Goal: Task Accomplishment & Management: Use online tool/utility

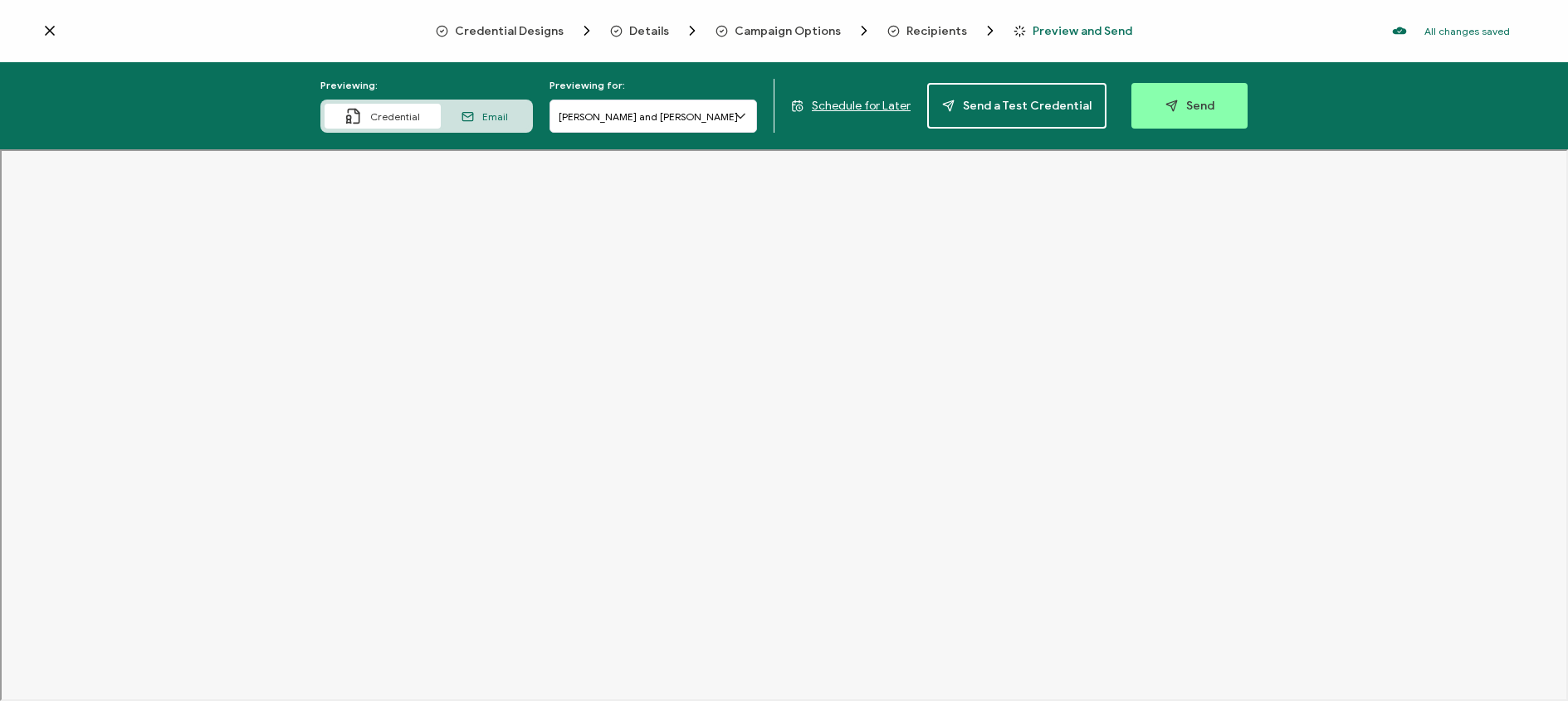
click at [868, 101] on span "Schedule for Later" at bounding box center [861, 105] width 99 height 14
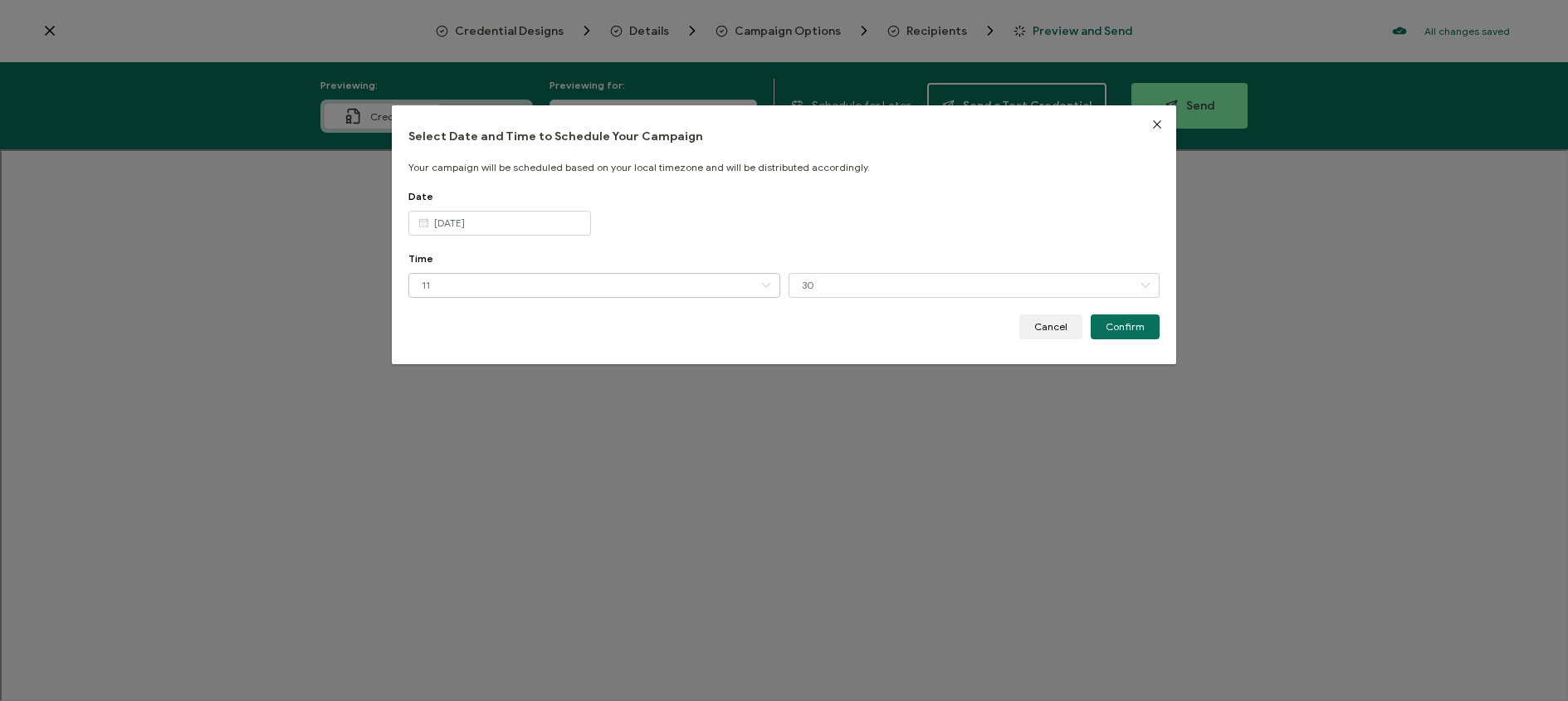
click at [760, 285] on icon "dialog" at bounding box center [766, 285] width 21 height 25
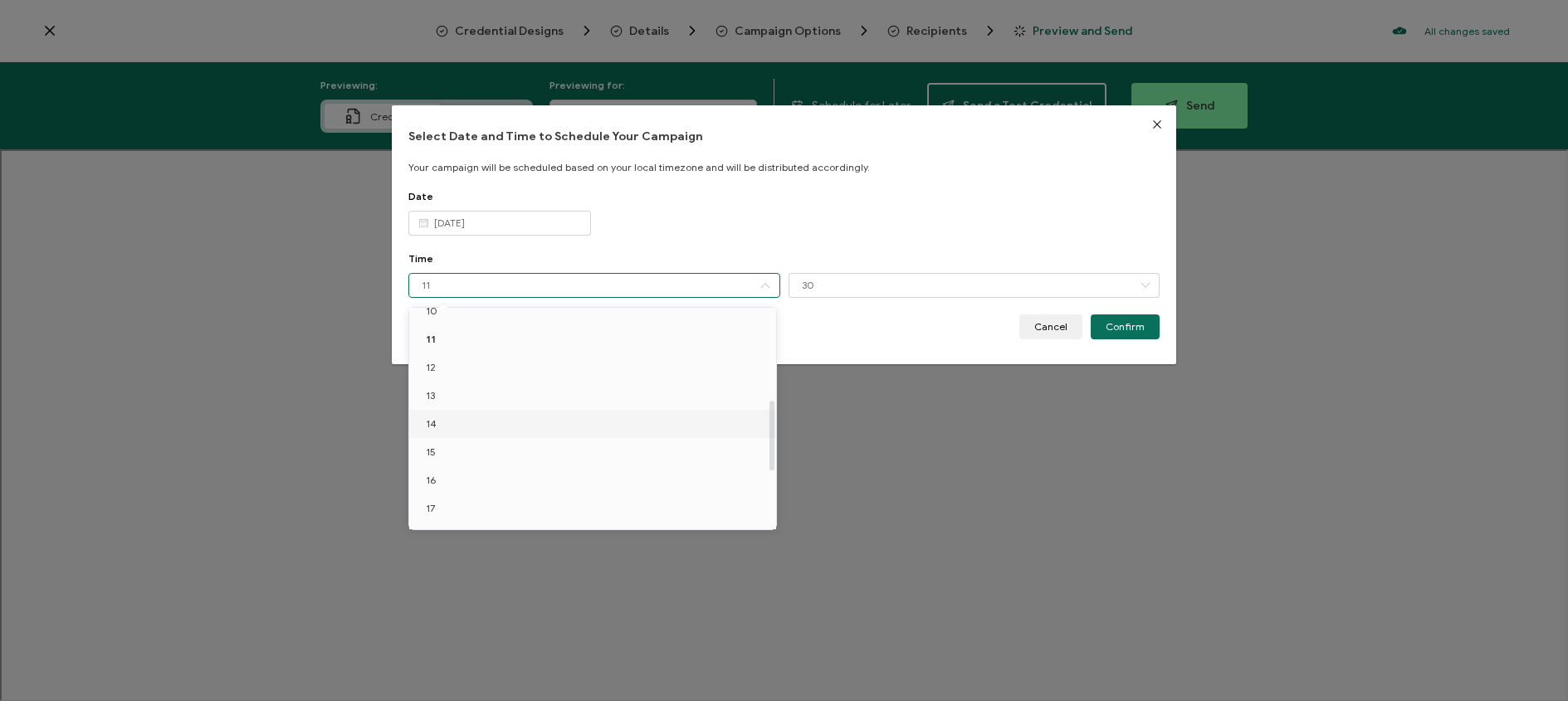
scroll to position [288, 0]
click at [592, 385] on li "12" at bounding box center [595, 378] width 372 height 28
type input "12"
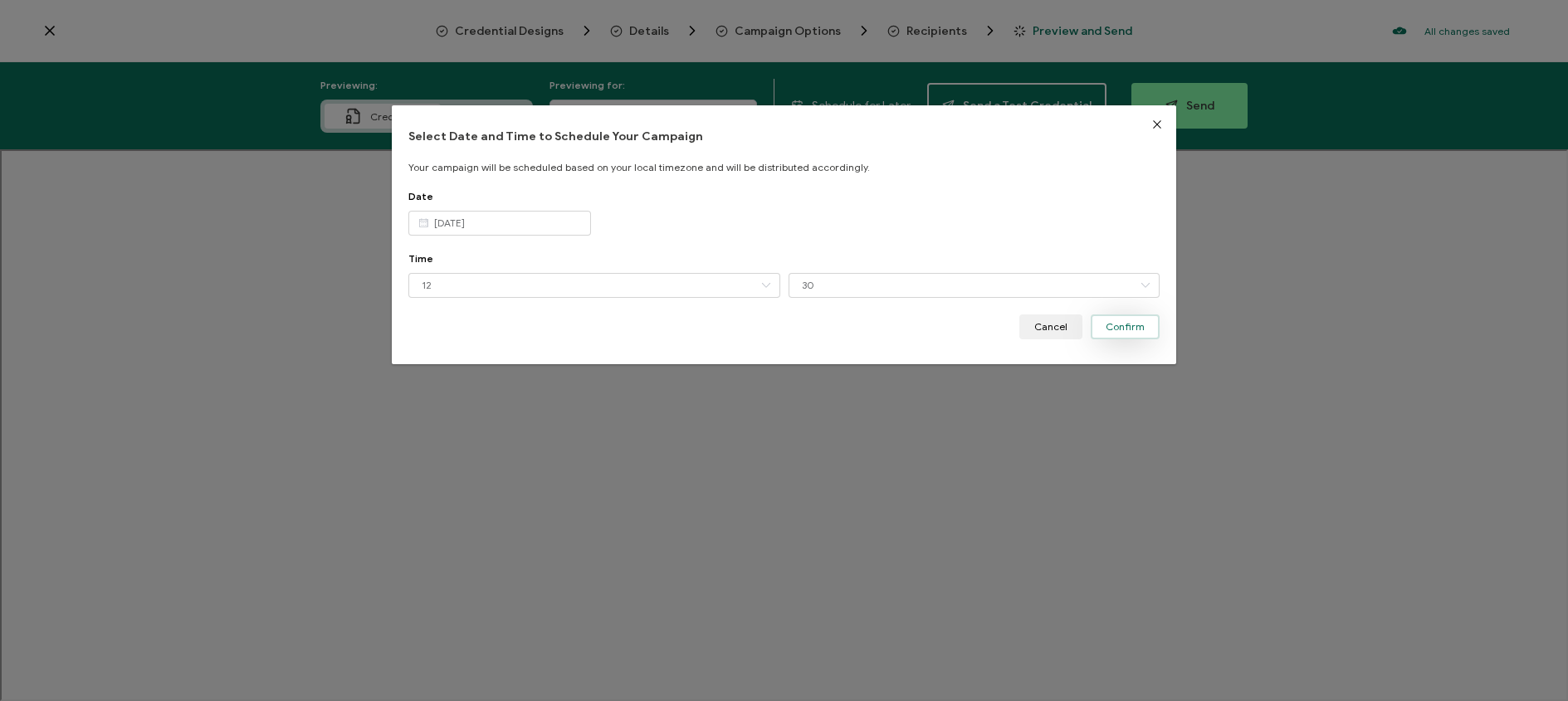
click at [1129, 335] on button "Confirm" at bounding box center [1124, 327] width 69 height 25
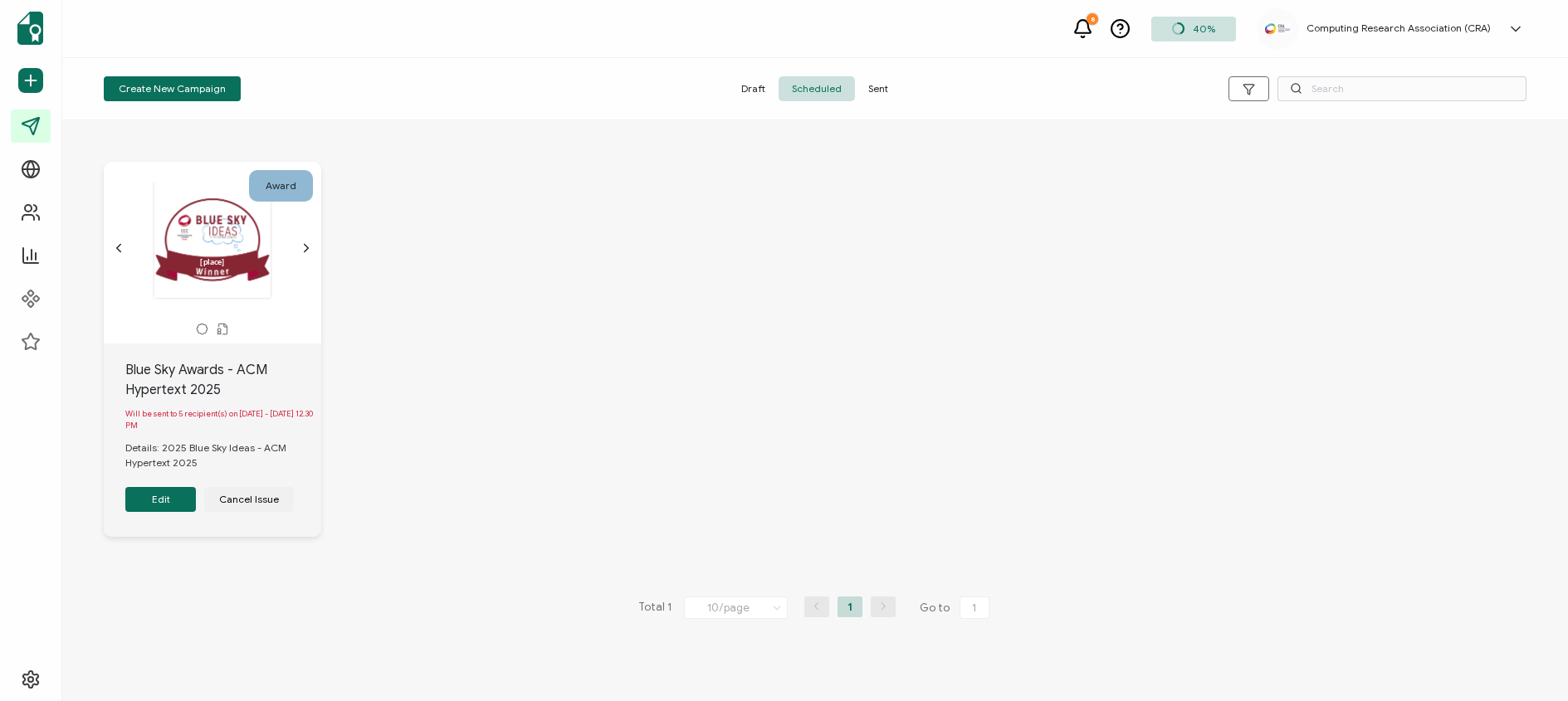
click at [150, 506] on button "Edit" at bounding box center [160, 500] width 71 height 25
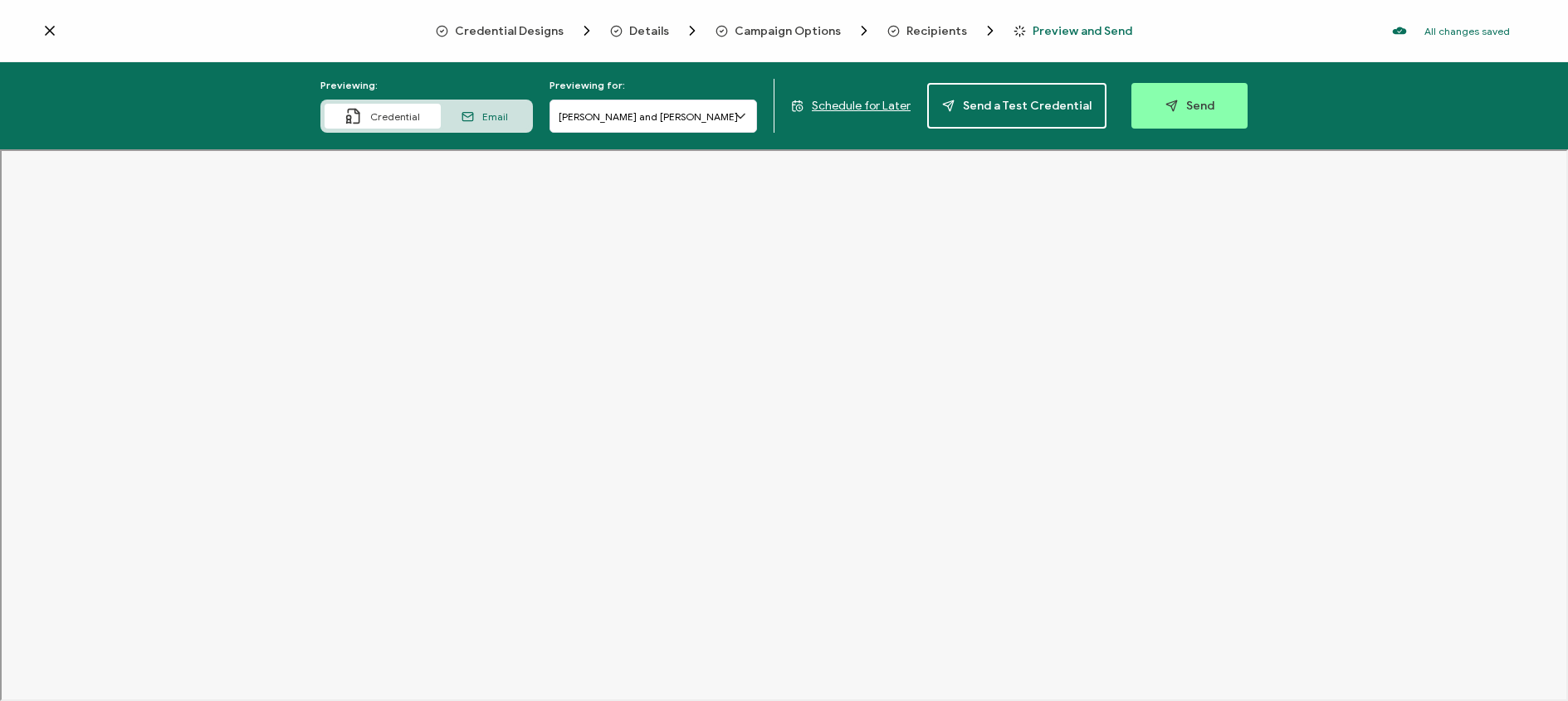
click at [740, 119] on icon at bounding box center [740, 116] width 17 height 17
click at [853, 110] on span "Schedule for Later" at bounding box center [861, 105] width 99 height 14
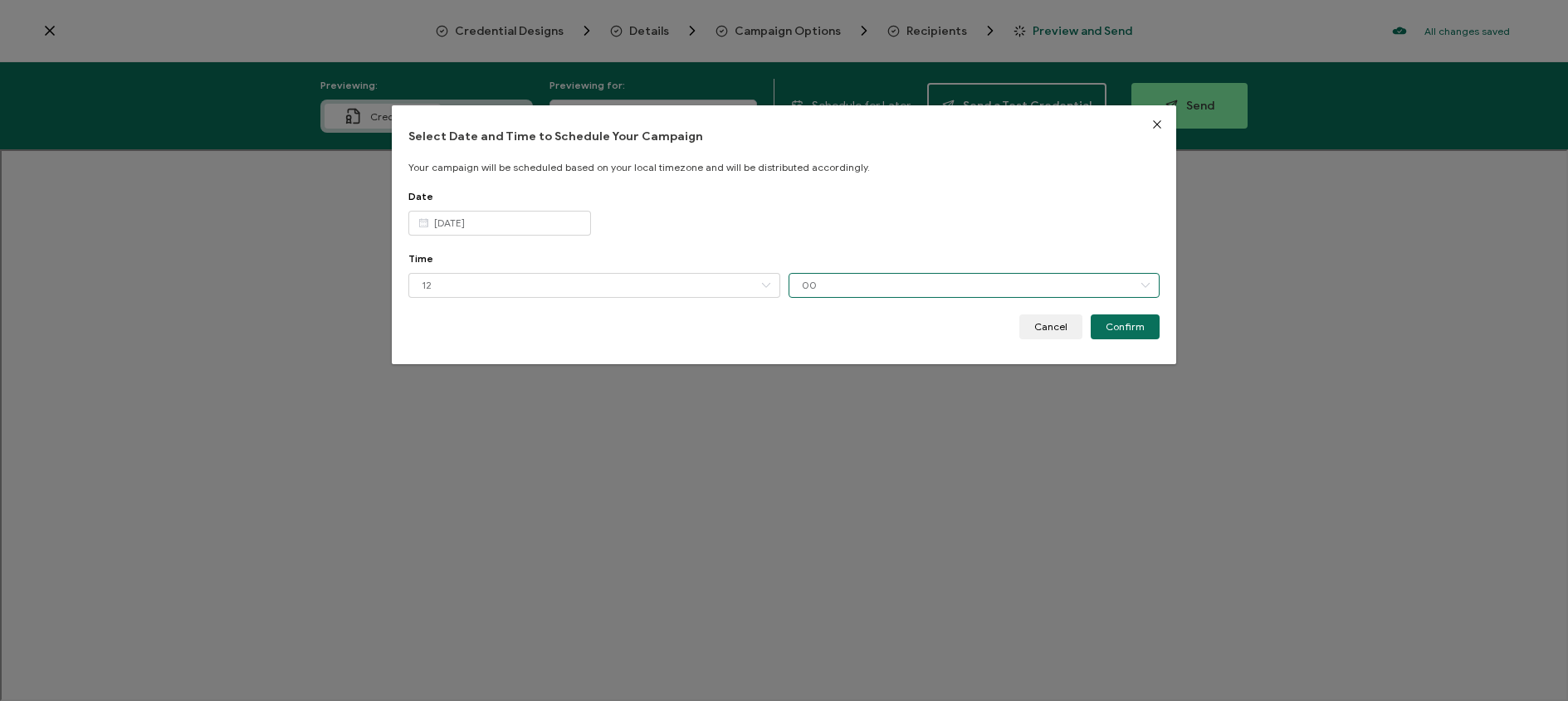
click at [843, 285] on input "00" at bounding box center [973, 285] width 371 height 25
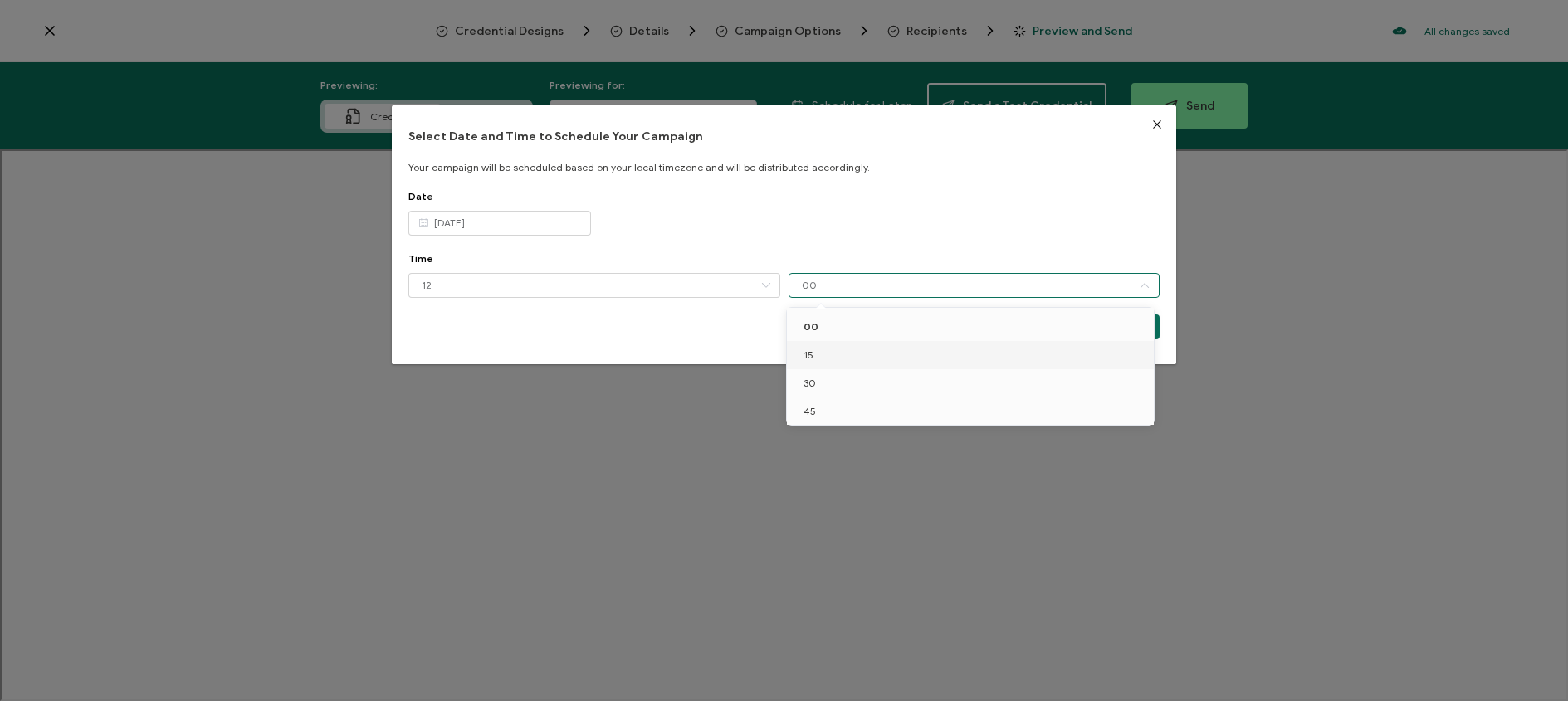
click at [843, 346] on li "15" at bounding box center [972, 355] width 372 height 28
type input "15"
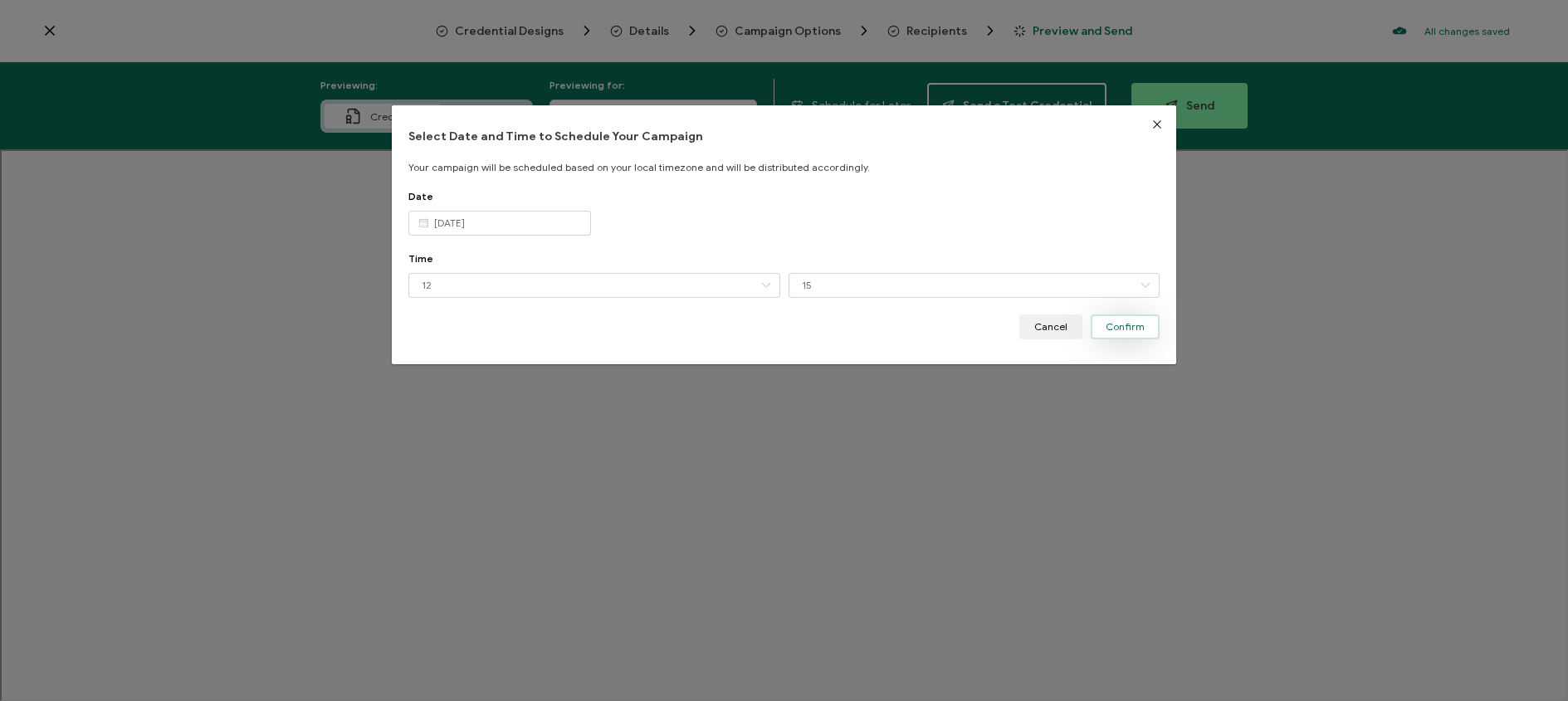
click at [1107, 327] on span "Confirm" at bounding box center [1125, 326] width 39 height 10
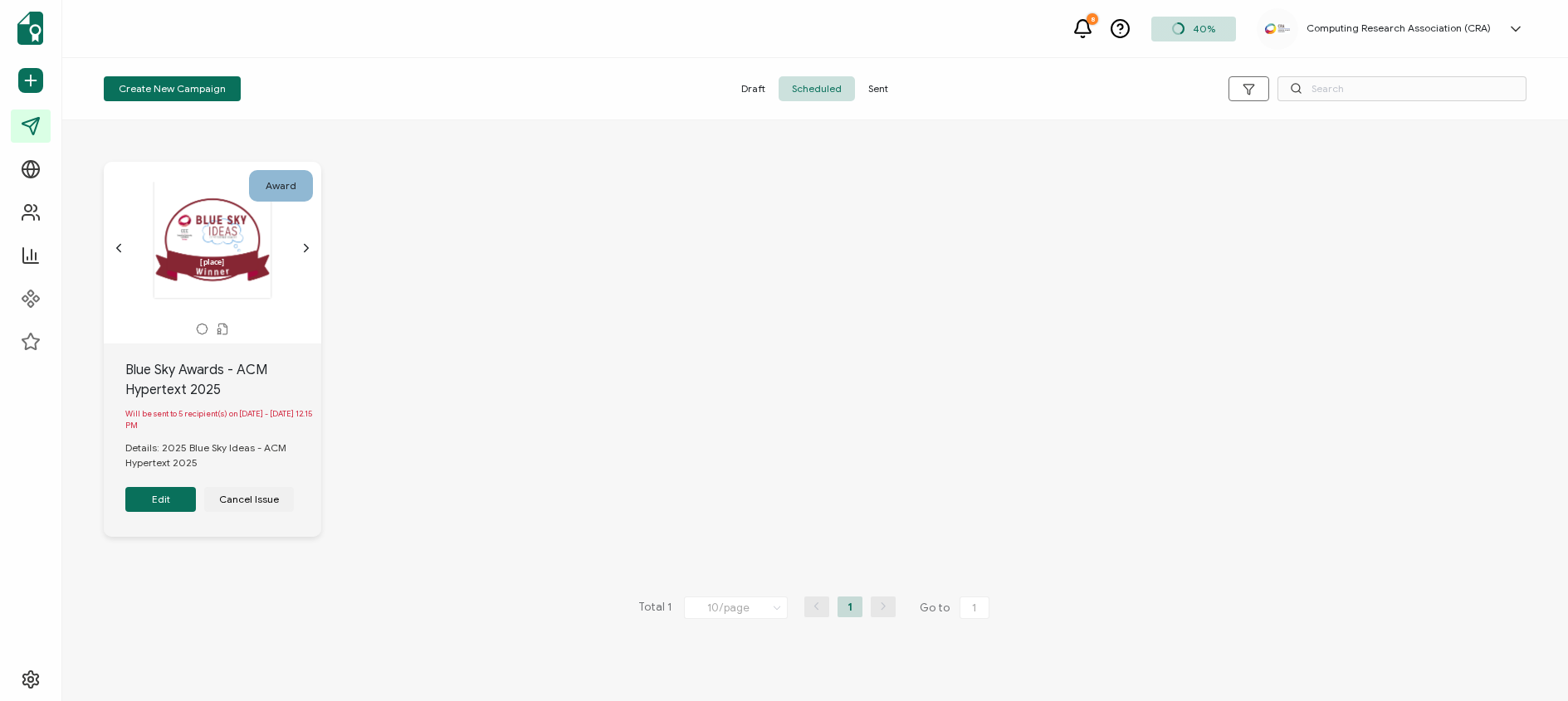
click at [586, 346] on div "Award [place] The recipient’s full name, which will be automatically filled bas…" at bounding box center [815, 362] width 1456 height 466
click at [876, 87] on span "Sent" at bounding box center [877, 89] width 46 height 25
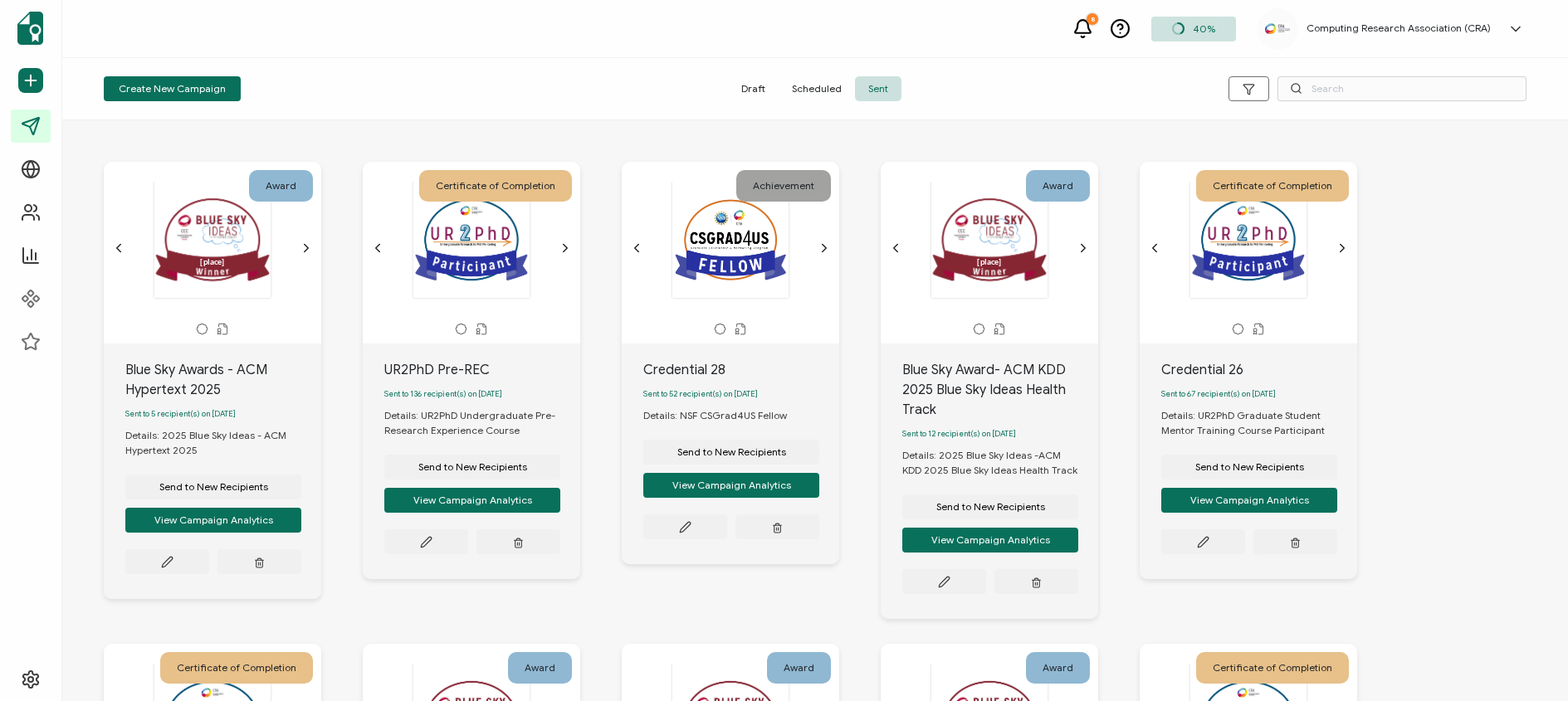
click at [1084, 31] on icon at bounding box center [1082, 26] width 16 height 13
